Goal: Task Accomplishment & Management: Manage account settings

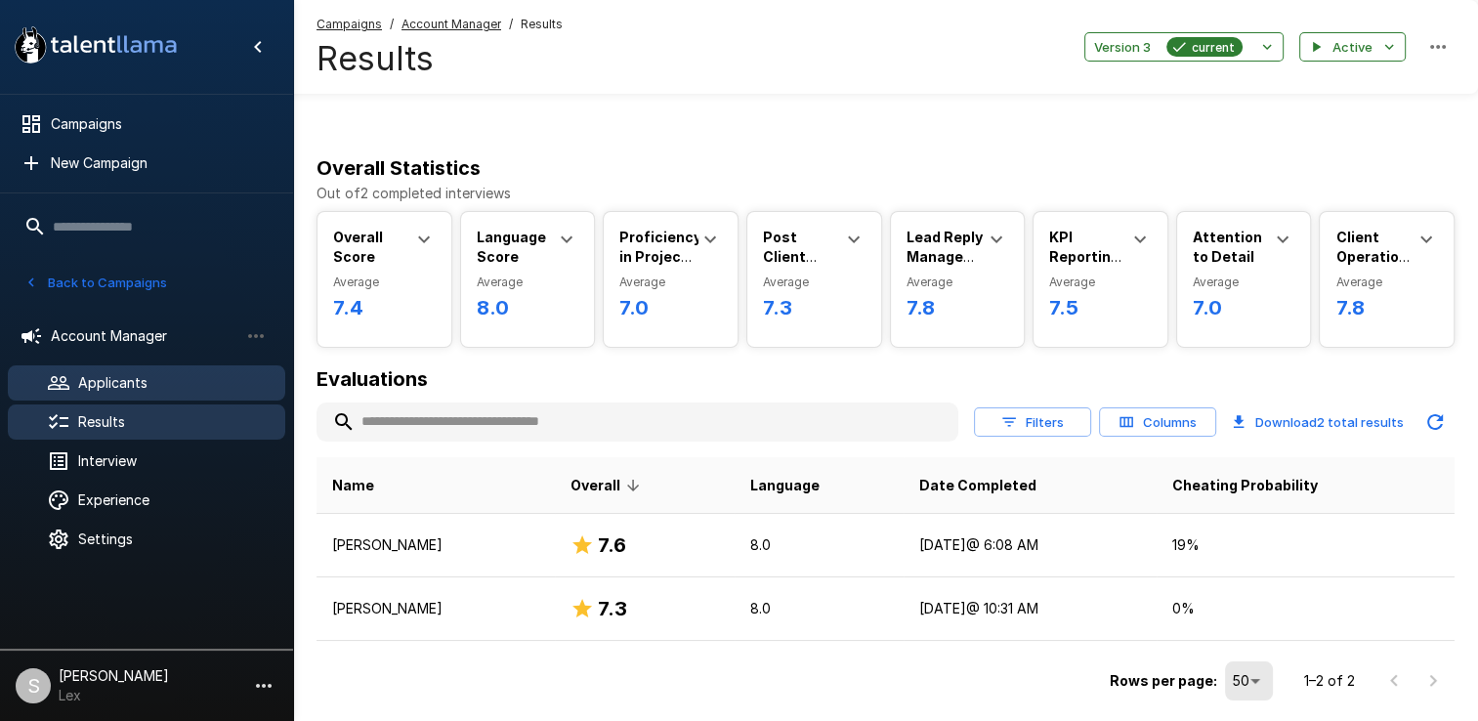
click at [117, 369] on div "Applicants" at bounding box center [146, 382] width 277 height 35
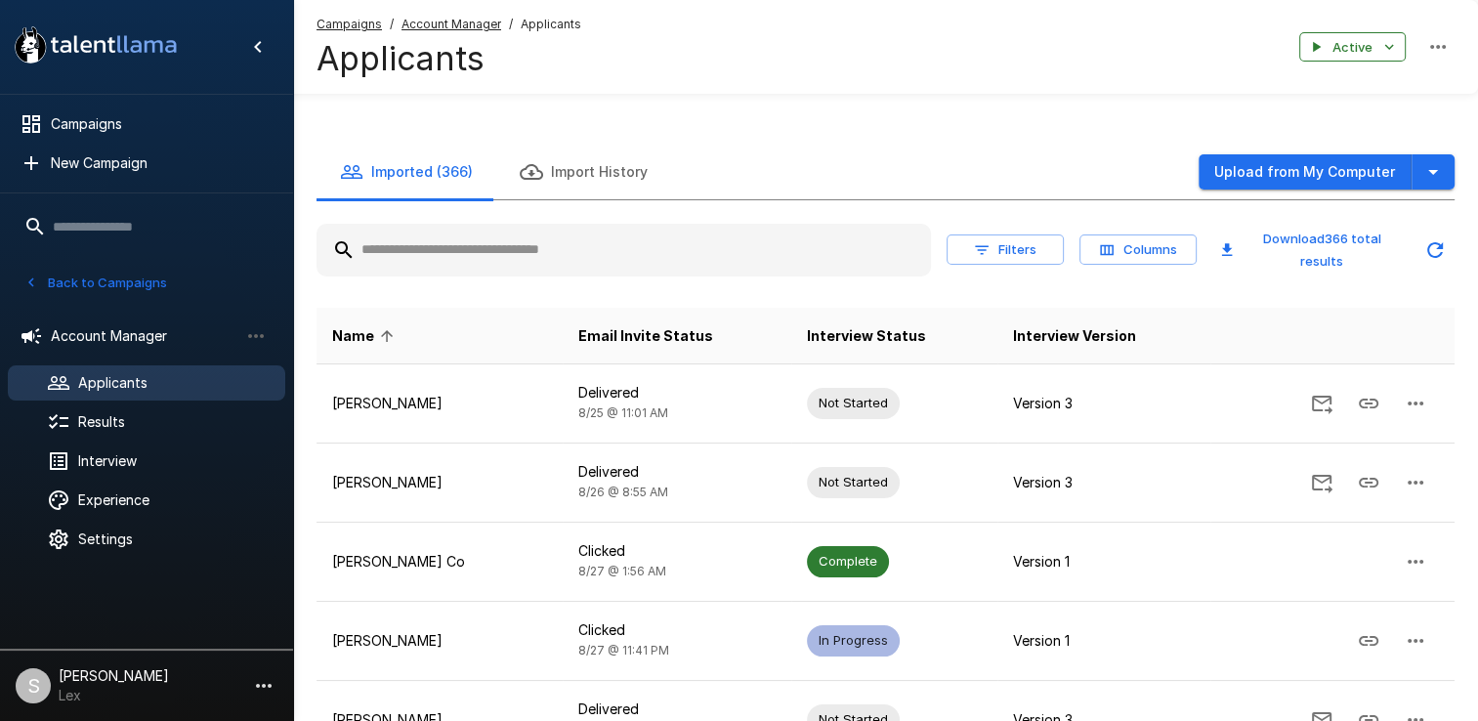
click at [425, 233] on input "text" at bounding box center [624, 250] width 614 height 35
click at [106, 407] on div "Results" at bounding box center [146, 421] width 277 height 35
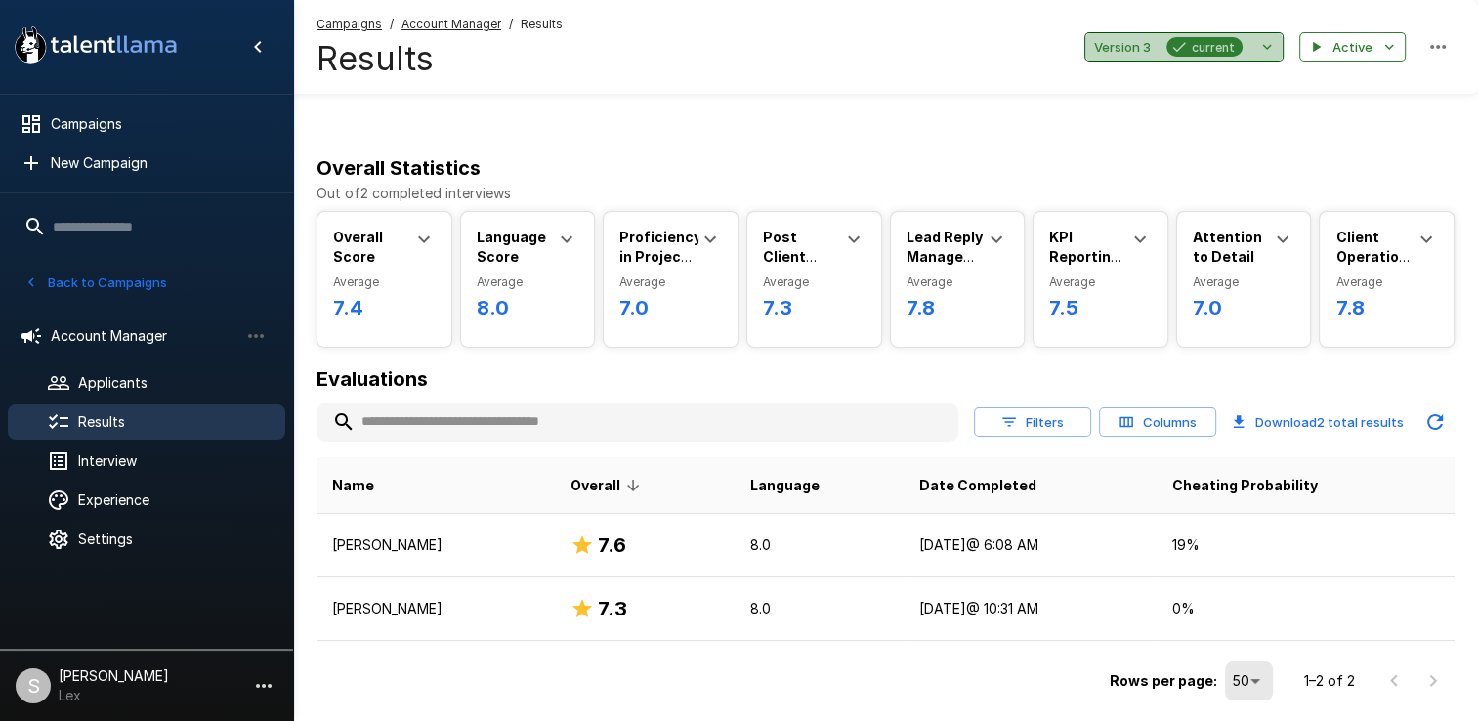
click at [1125, 48] on span "Version 3" at bounding box center [1122, 47] width 57 height 22
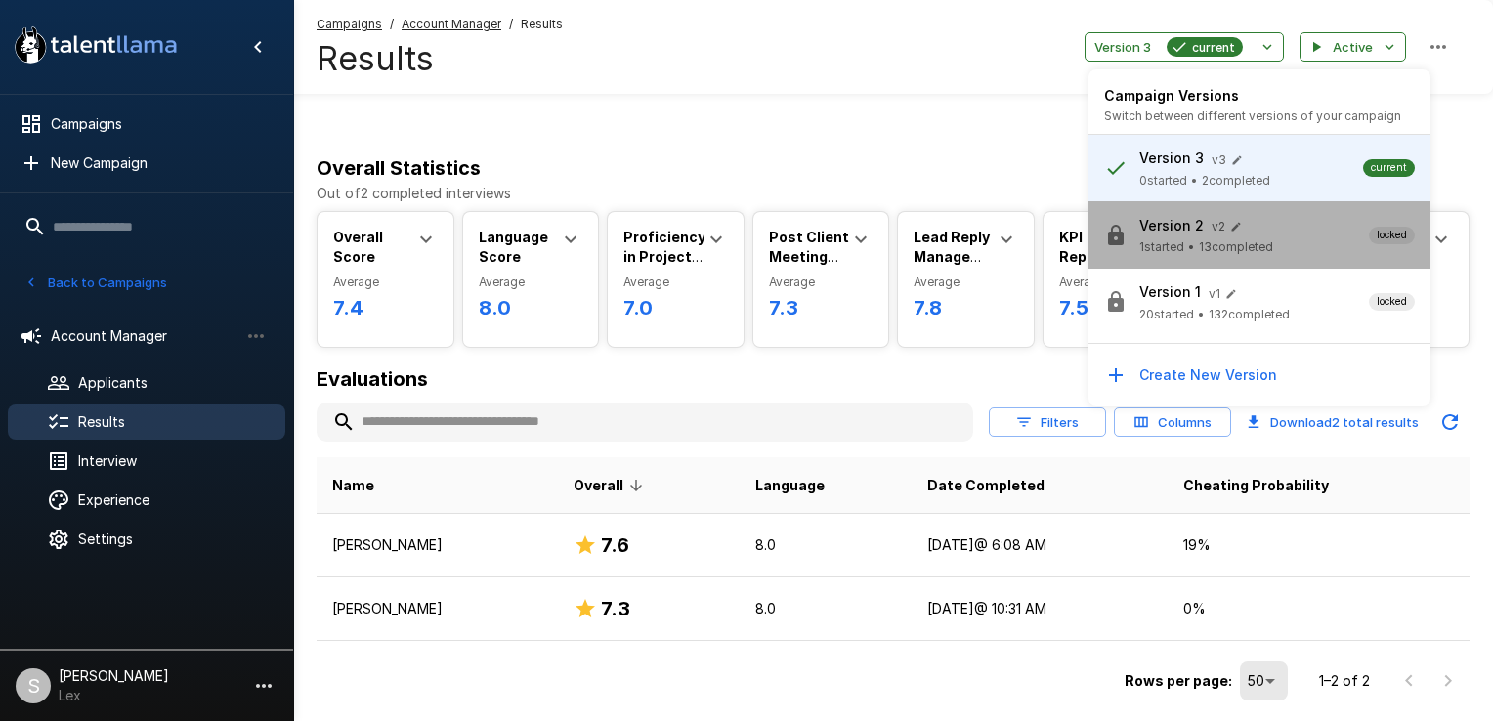
click at [1157, 248] on span "1 started" at bounding box center [1161, 247] width 45 height 20
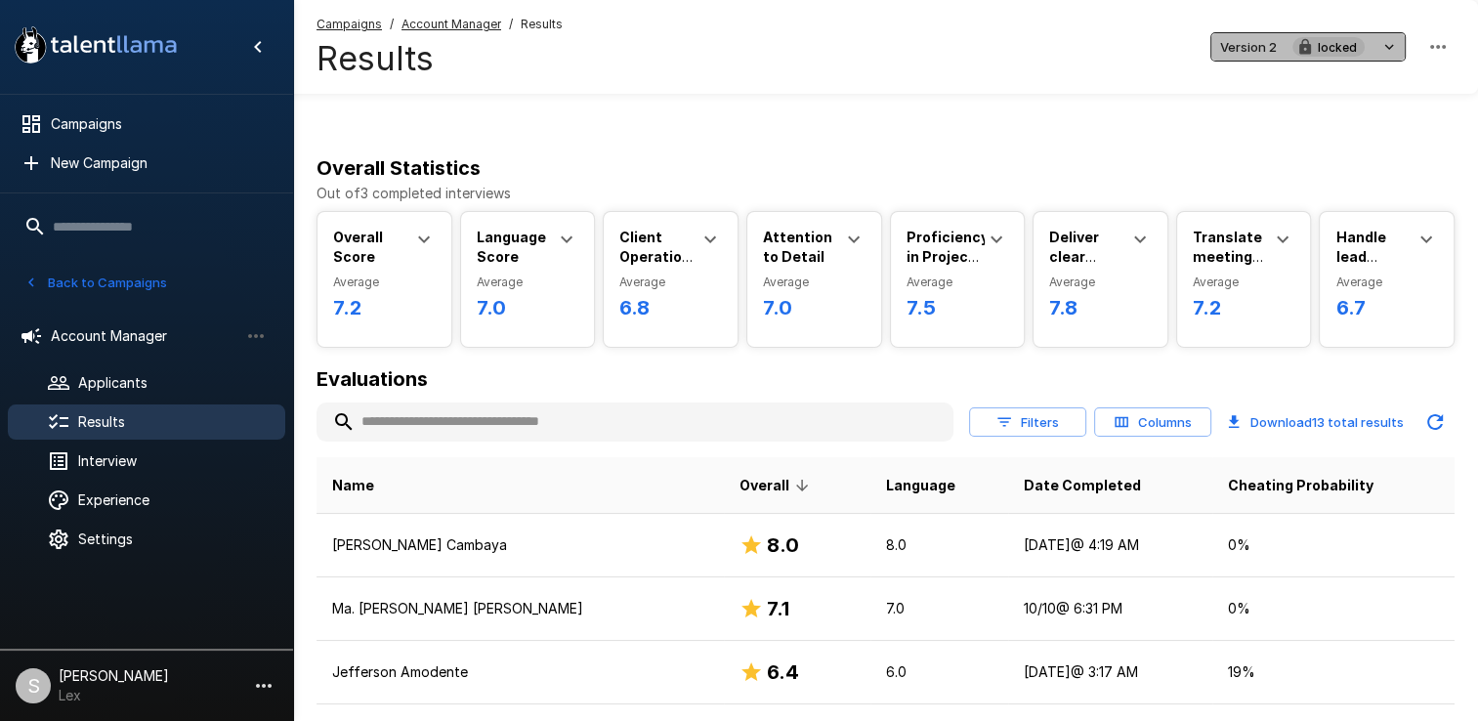
click at [1244, 49] on span "Version 2" at bounding box center [1248, 47] width 57 height 22
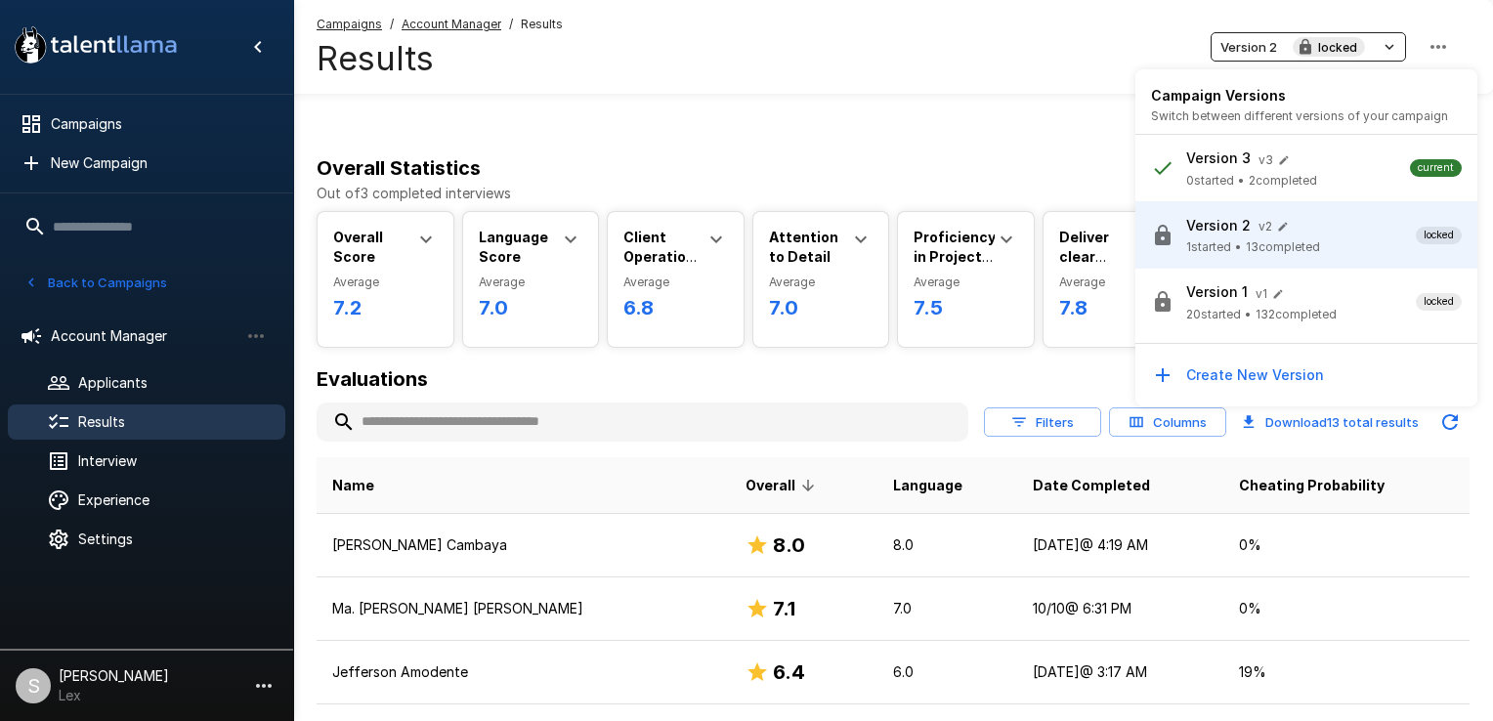
click at [1206, 293] on p "Version 1" at bounding box center [1217, 292] width 62 height 20
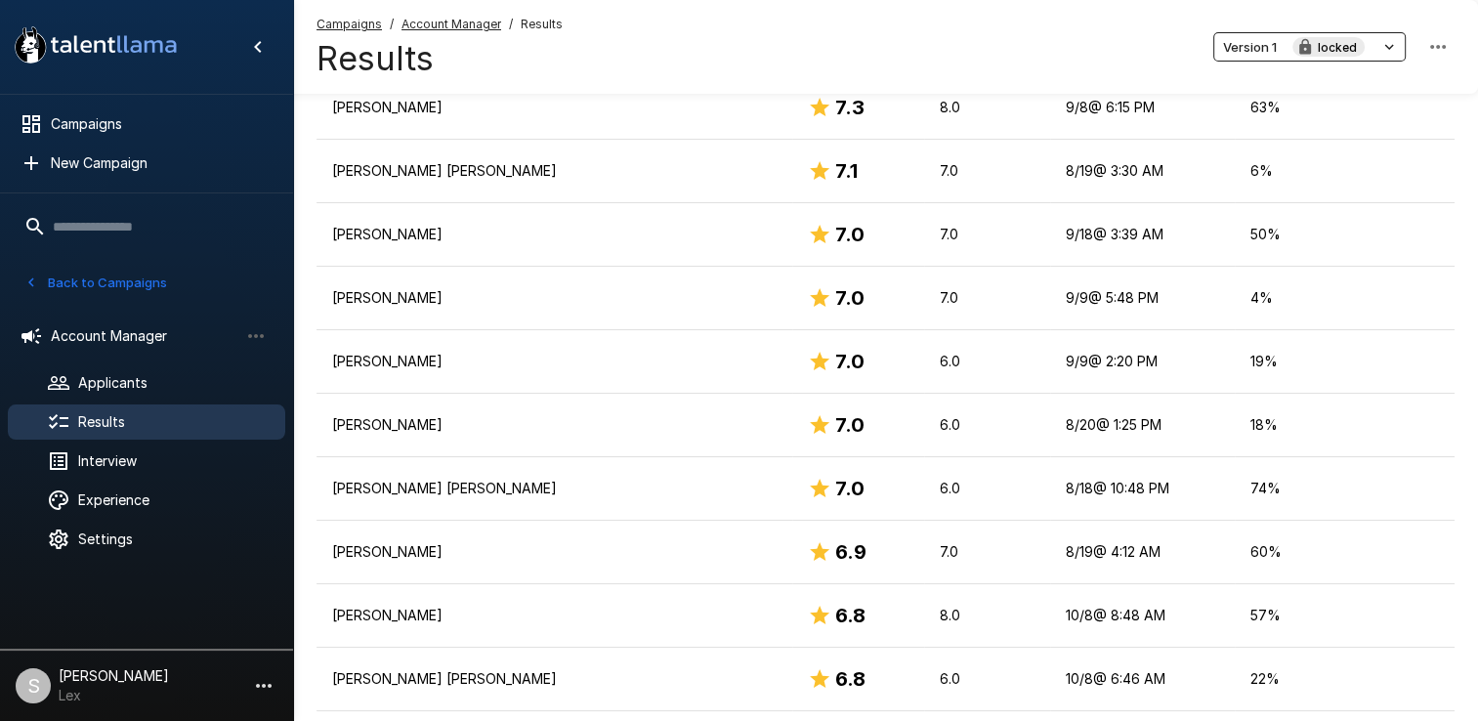
scroll to position [953, 0]
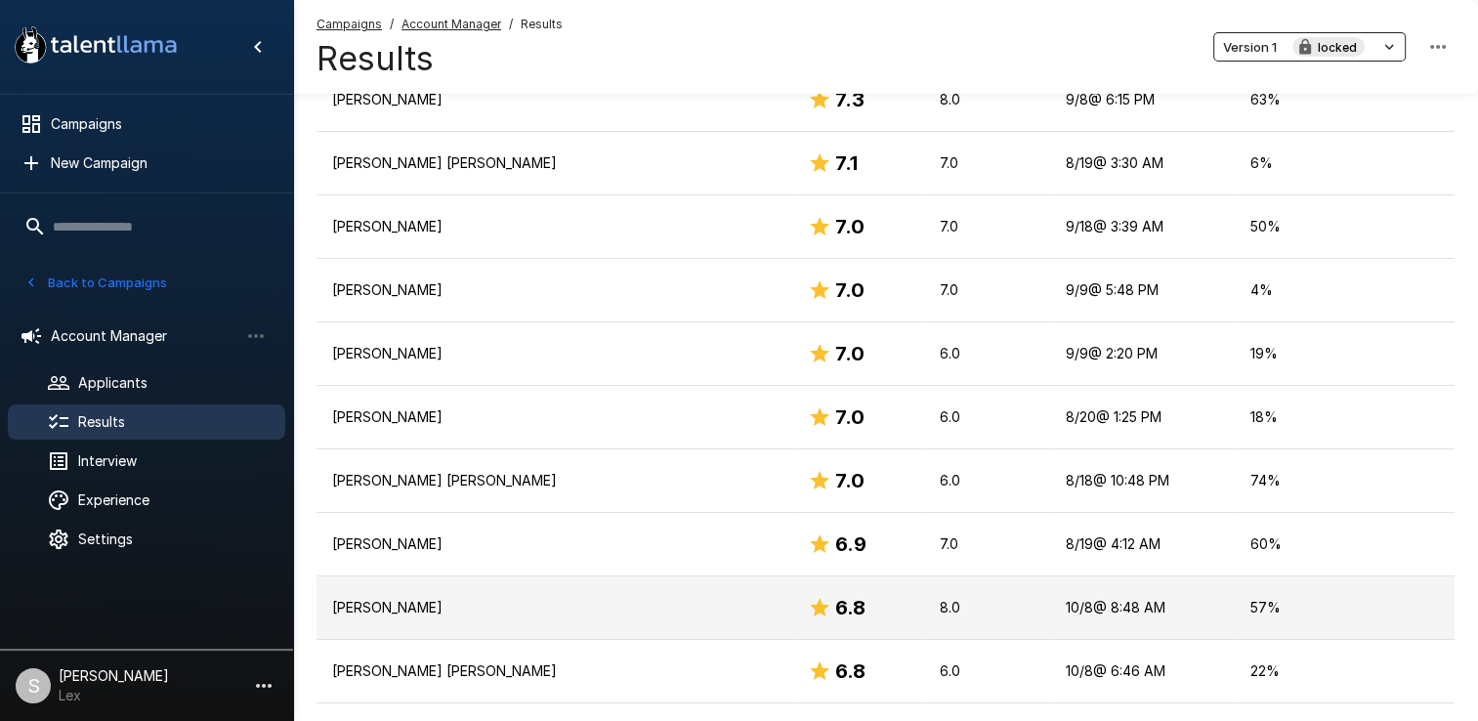
click at [498, 598] on p "[PERSON_NAME]" at bounding box center [554, 608] width 444 height 20
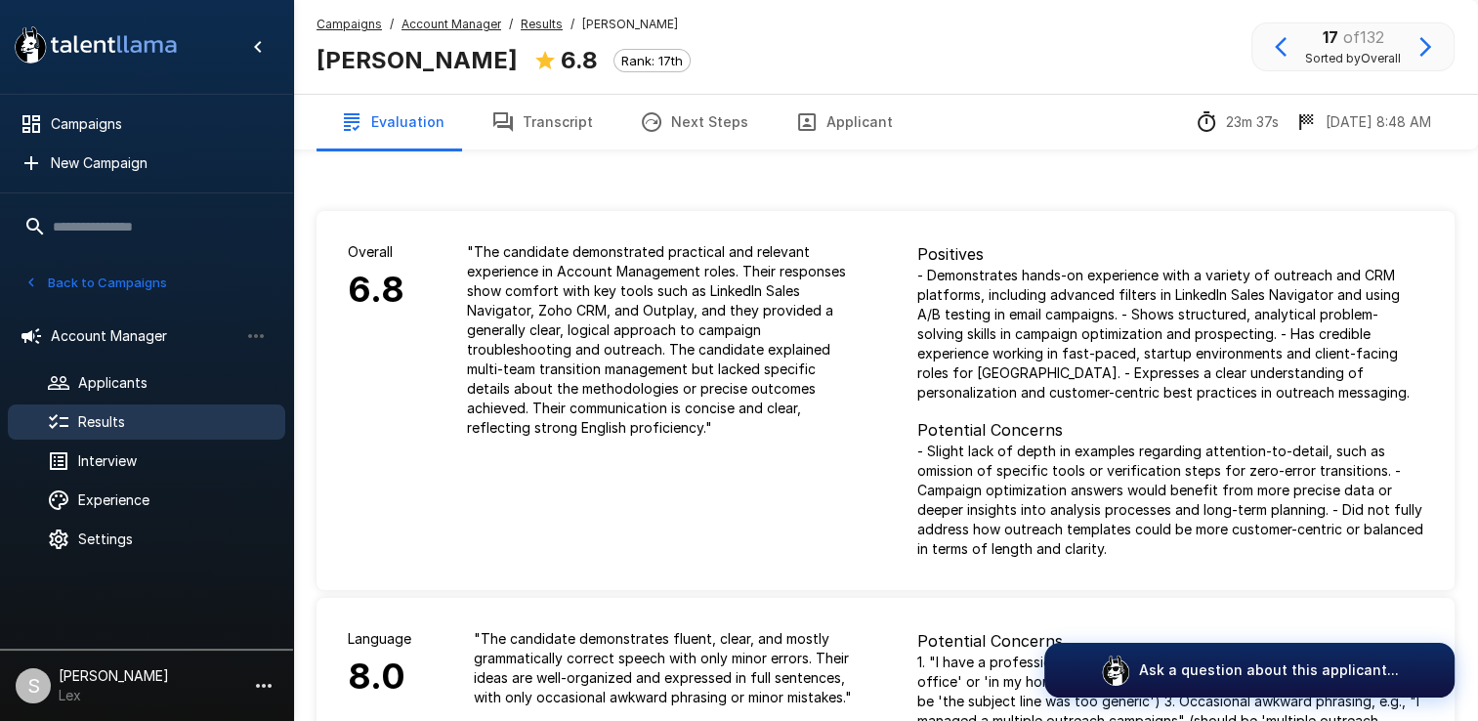
click at [797, 119] on icon "button" at bounding box center [806, 121] width 23 height 23
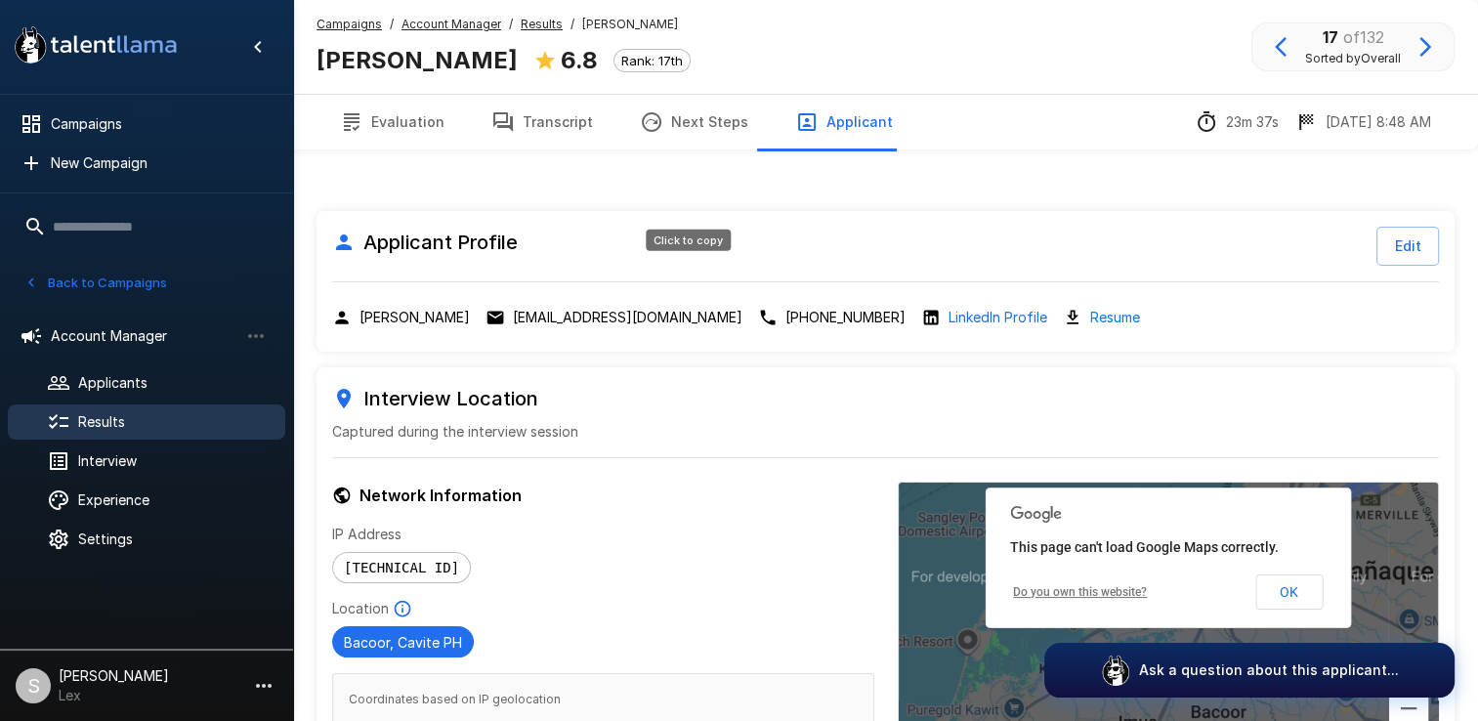
click at [657, 308] on p "[EMAIL_ADDRESS][DOMAIN_NAME]" at bounding box center [628, 318] width 230 height 20
